Goal: Information Seeking & Learning: Learn about a topic

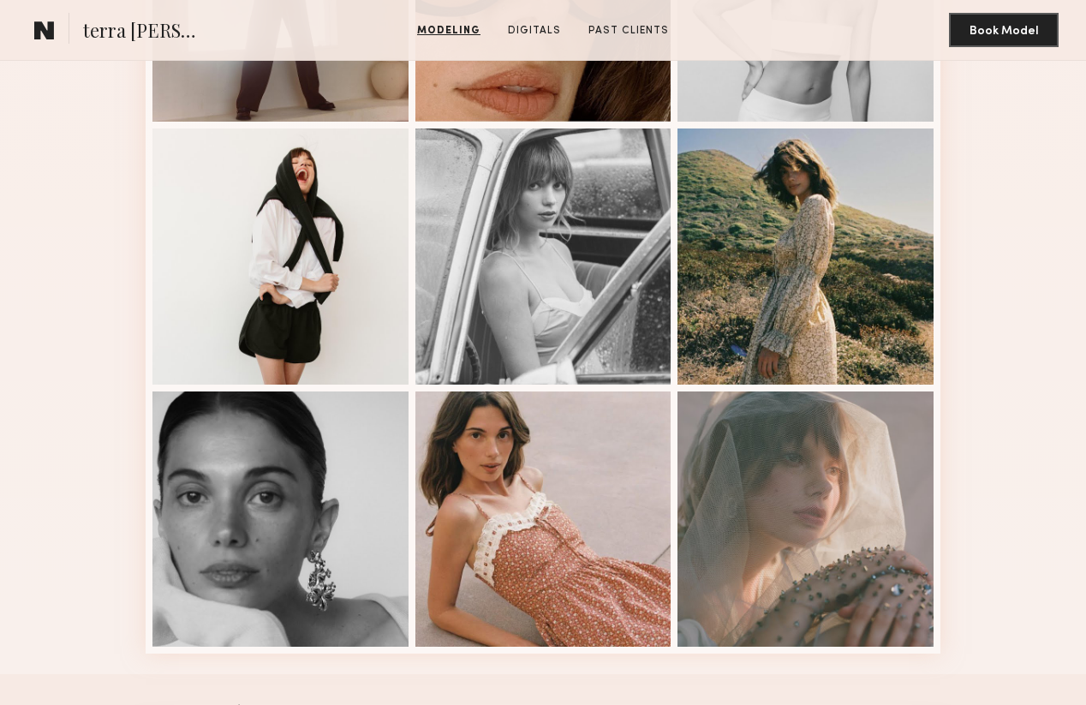
scroll to position [1924, 0]
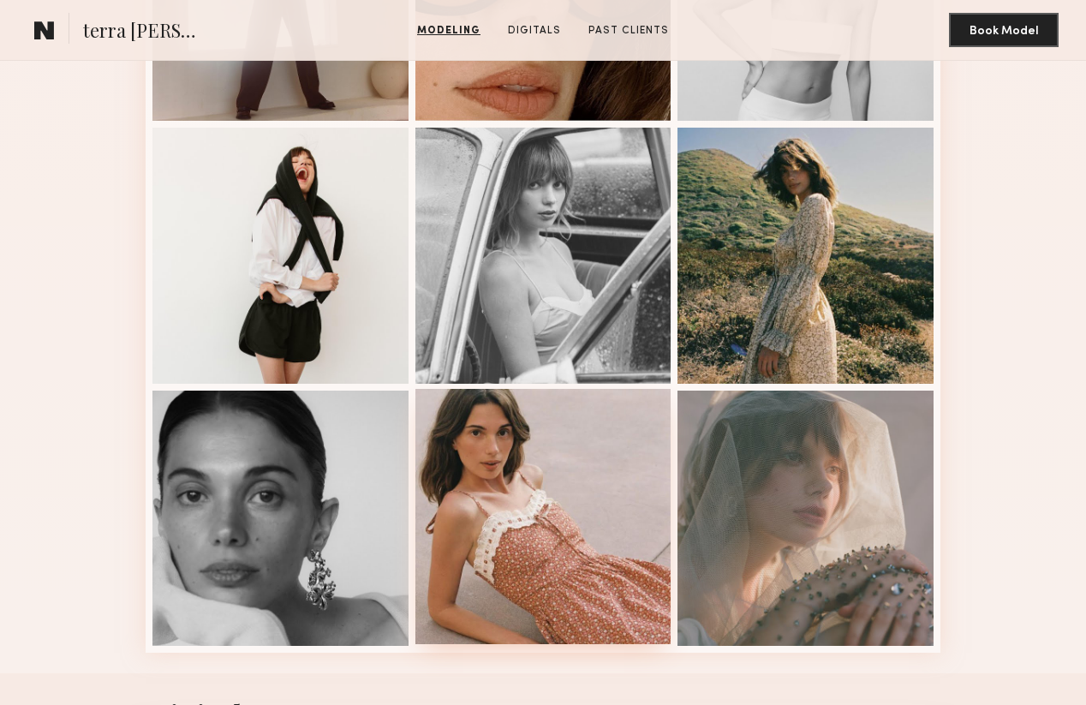
click at [494, 465] on div at bounding box center [543, 517] width 256 height 256
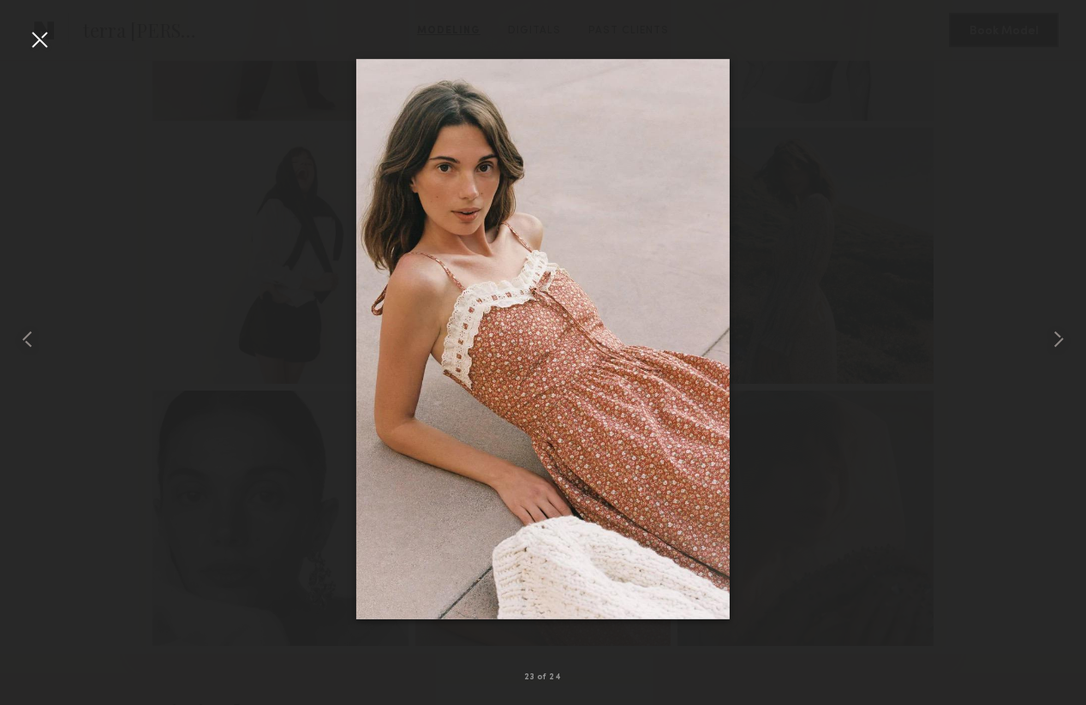
click at [35, 35] on div at bounding box center [39, 39] width 27 height 27
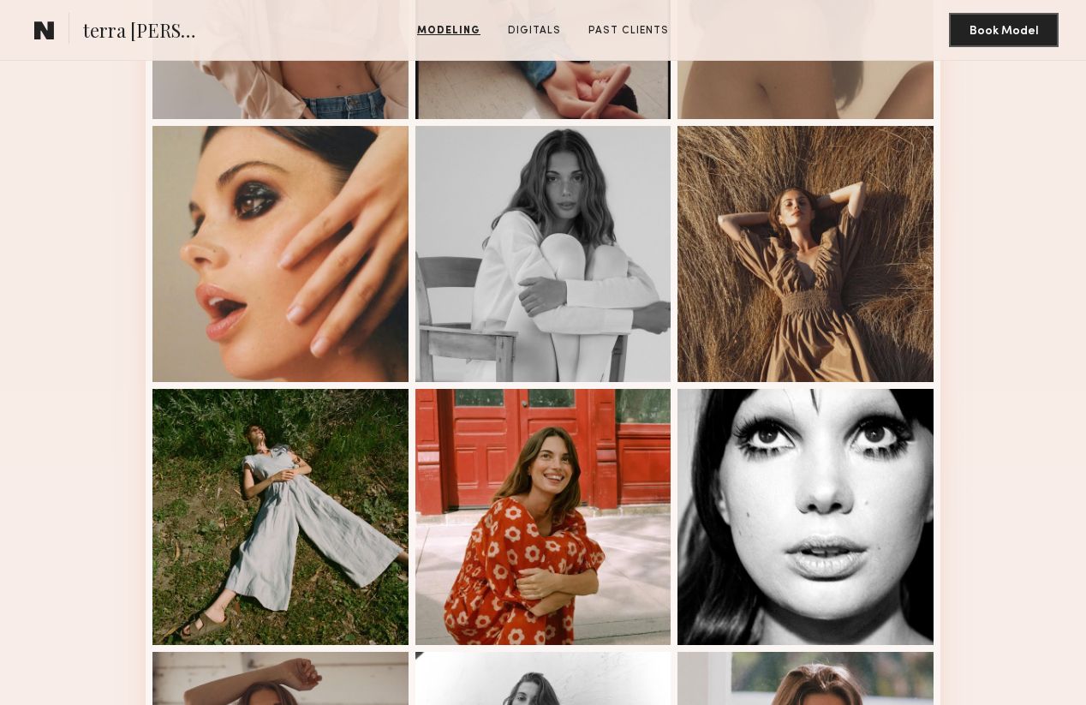
scroll to position [0, 0]
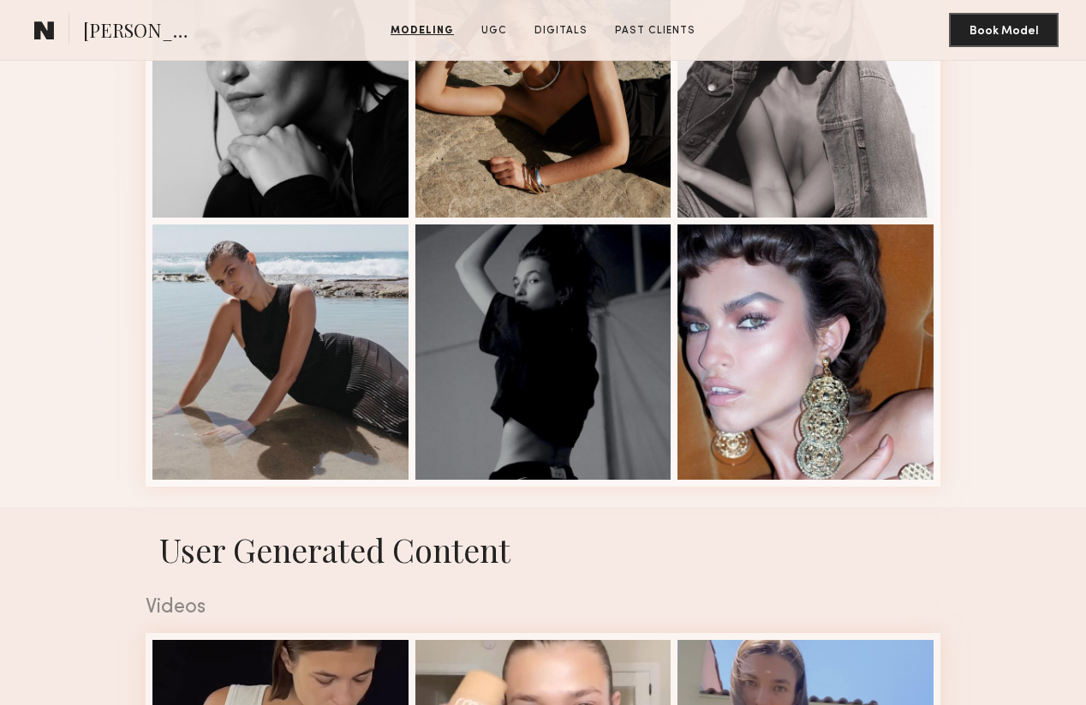
scroll to position [2087, 0]
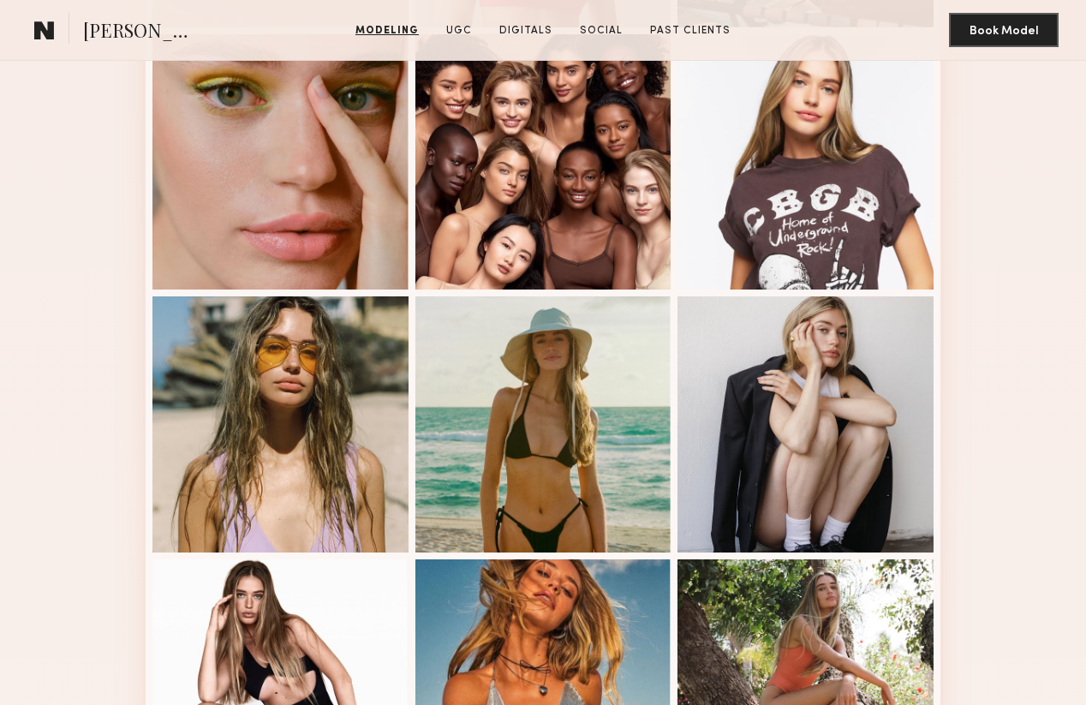
scroll to position [1506, 0]
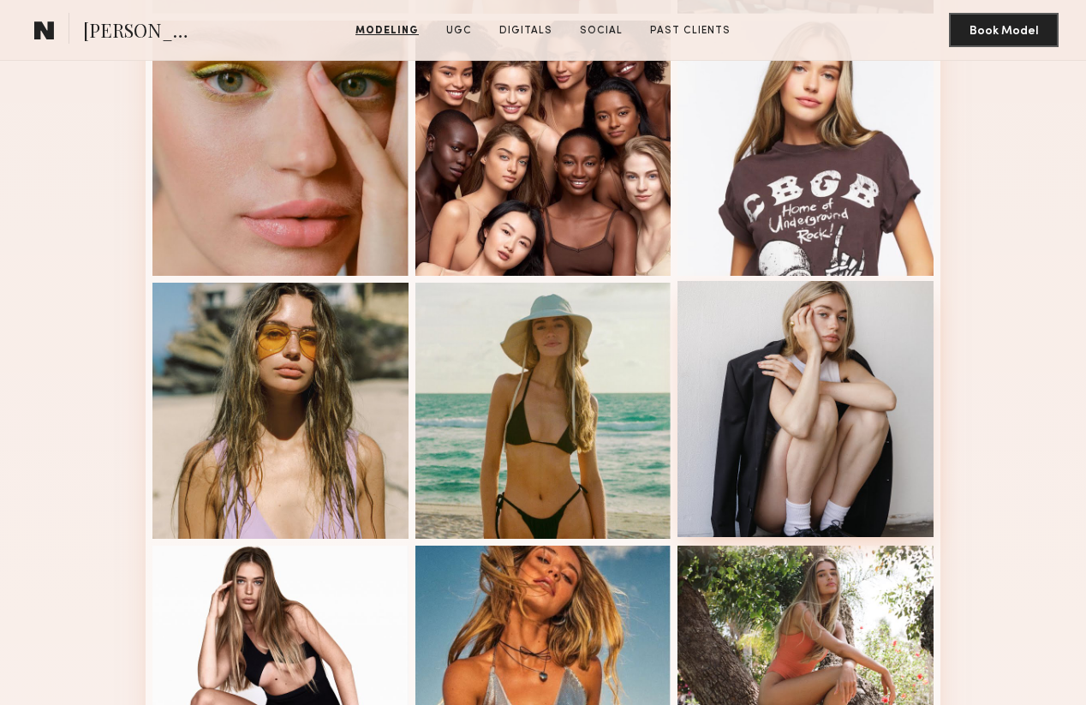
click at [735, 360] on div at bounding box center [805, 409] width 256 height 256
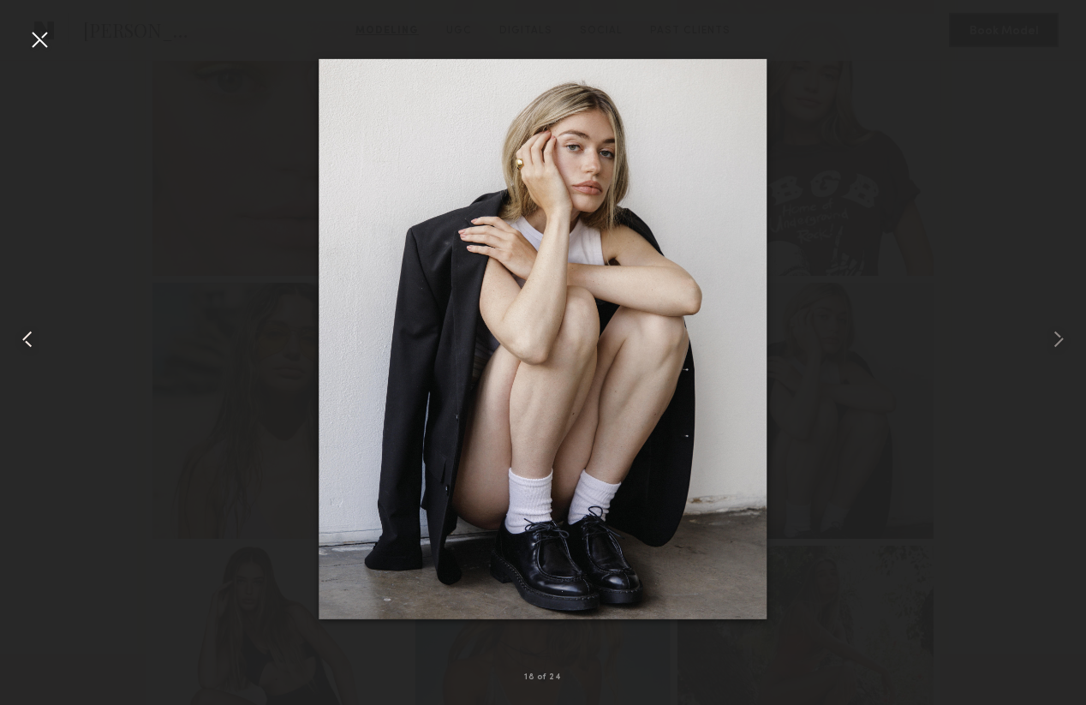
click at [23, 40] on div at bounding box center [22, 338] width 44 height 622
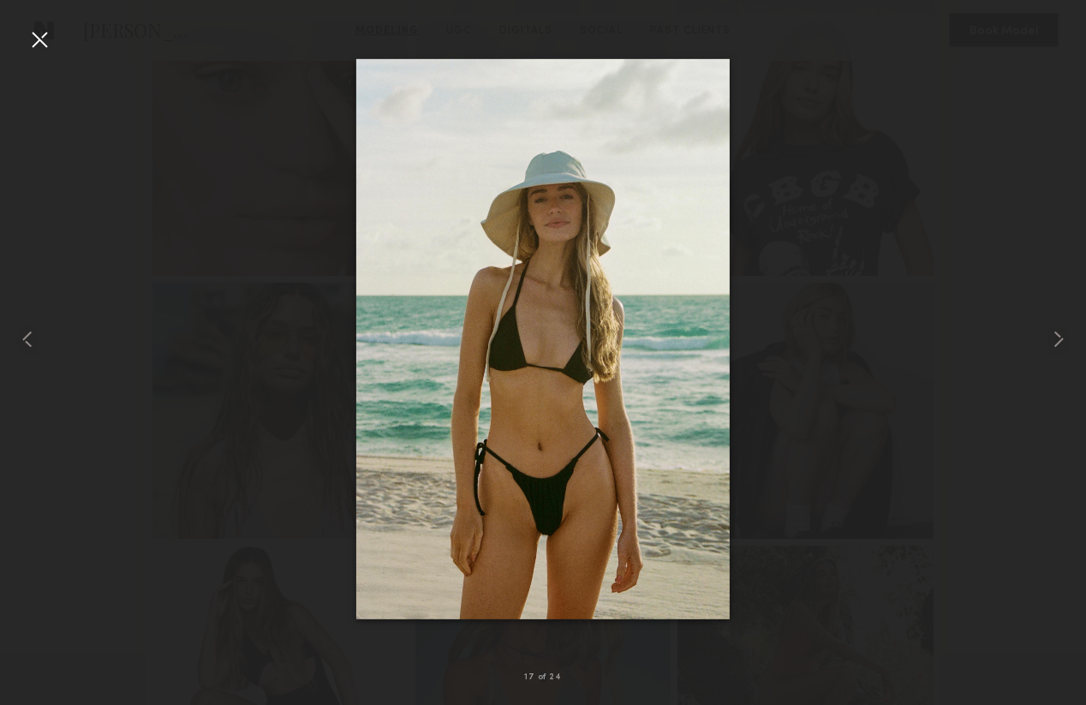
click at [51, 43] on div at bounding box center [39, 39] width 27 height 27
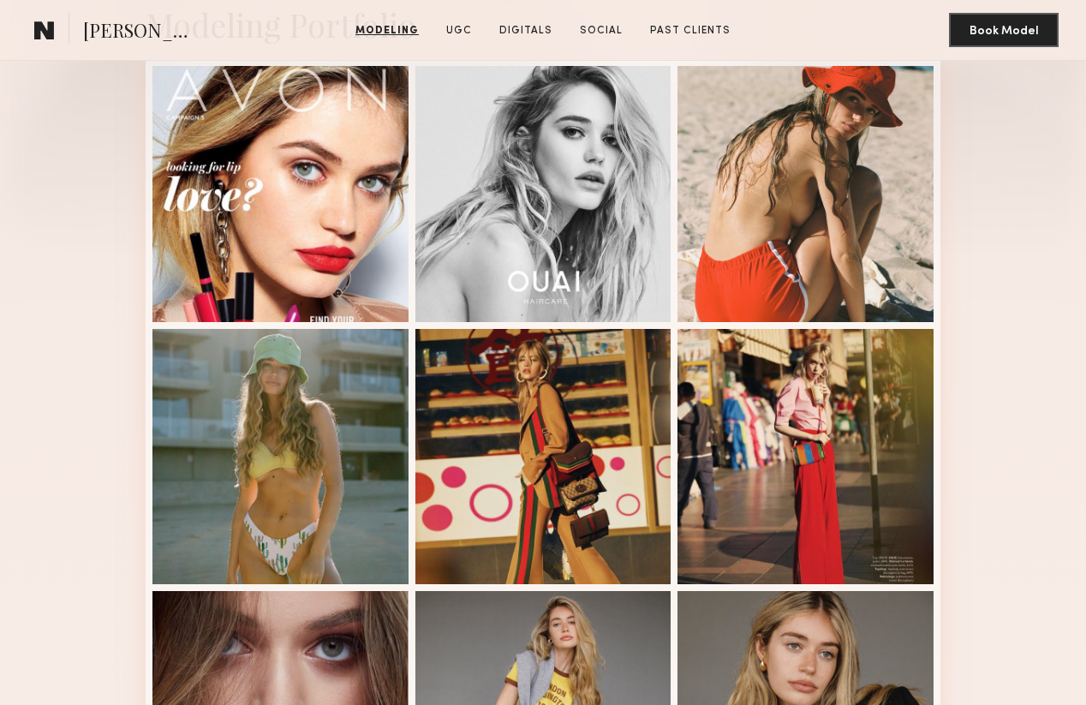
scroll to position [412, 0]
